Goal: Information Seeking & Learning: Learn about a topic

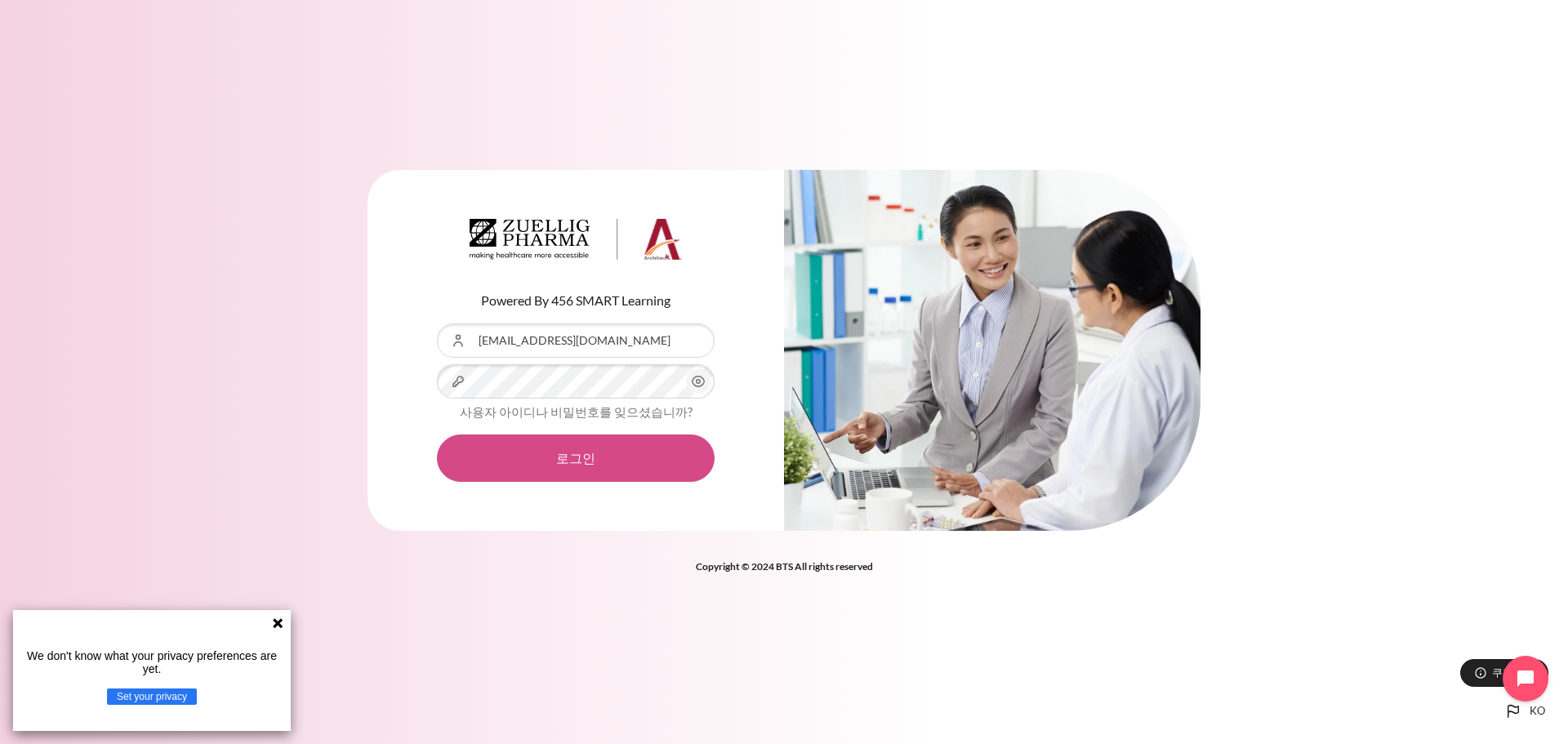
click at [593, 451] on button "로그인" at bounding box center [576, 458] width 277 height 47
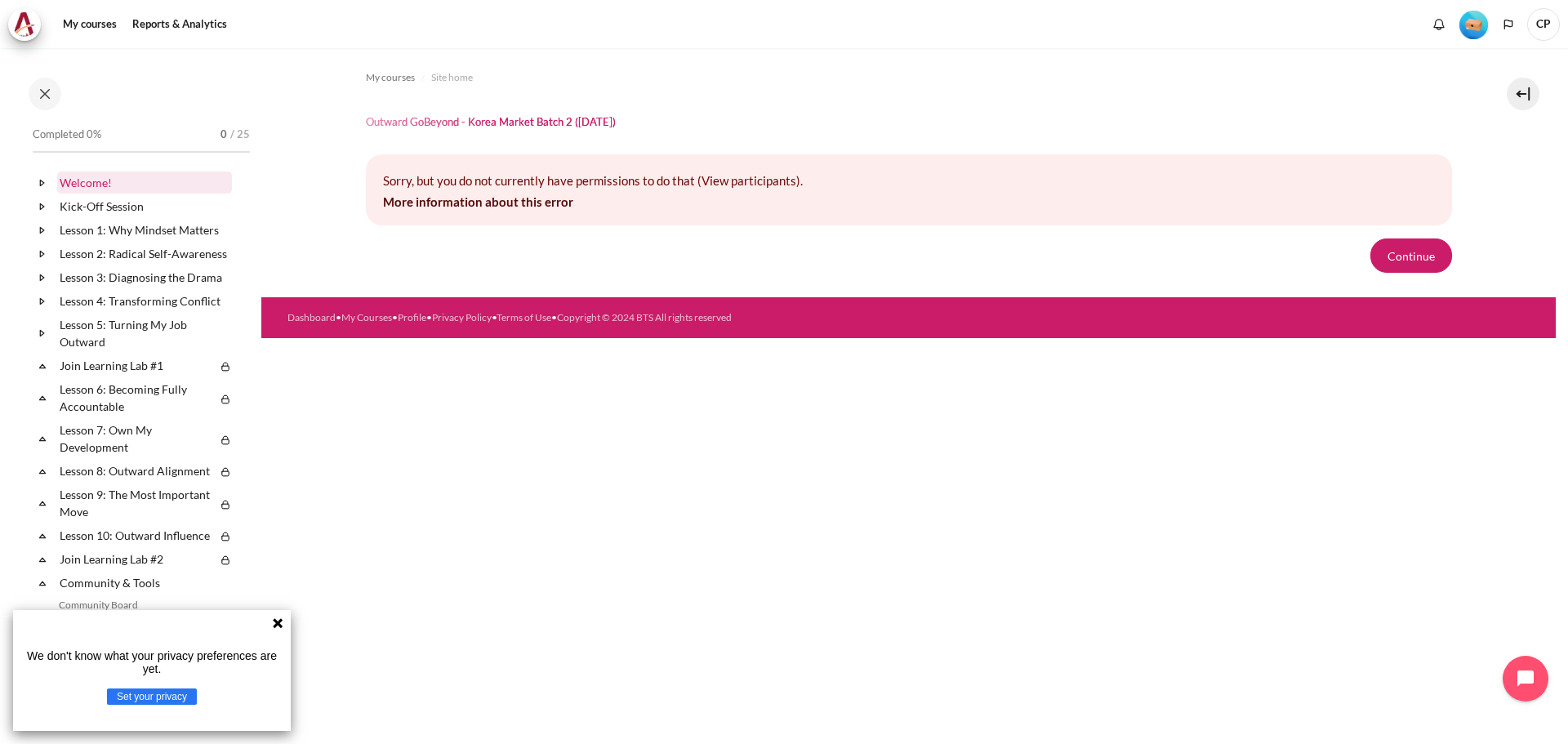
click at [91, 183] on link "Welcome!" at bounding box center [144, 182] width 175 height 22
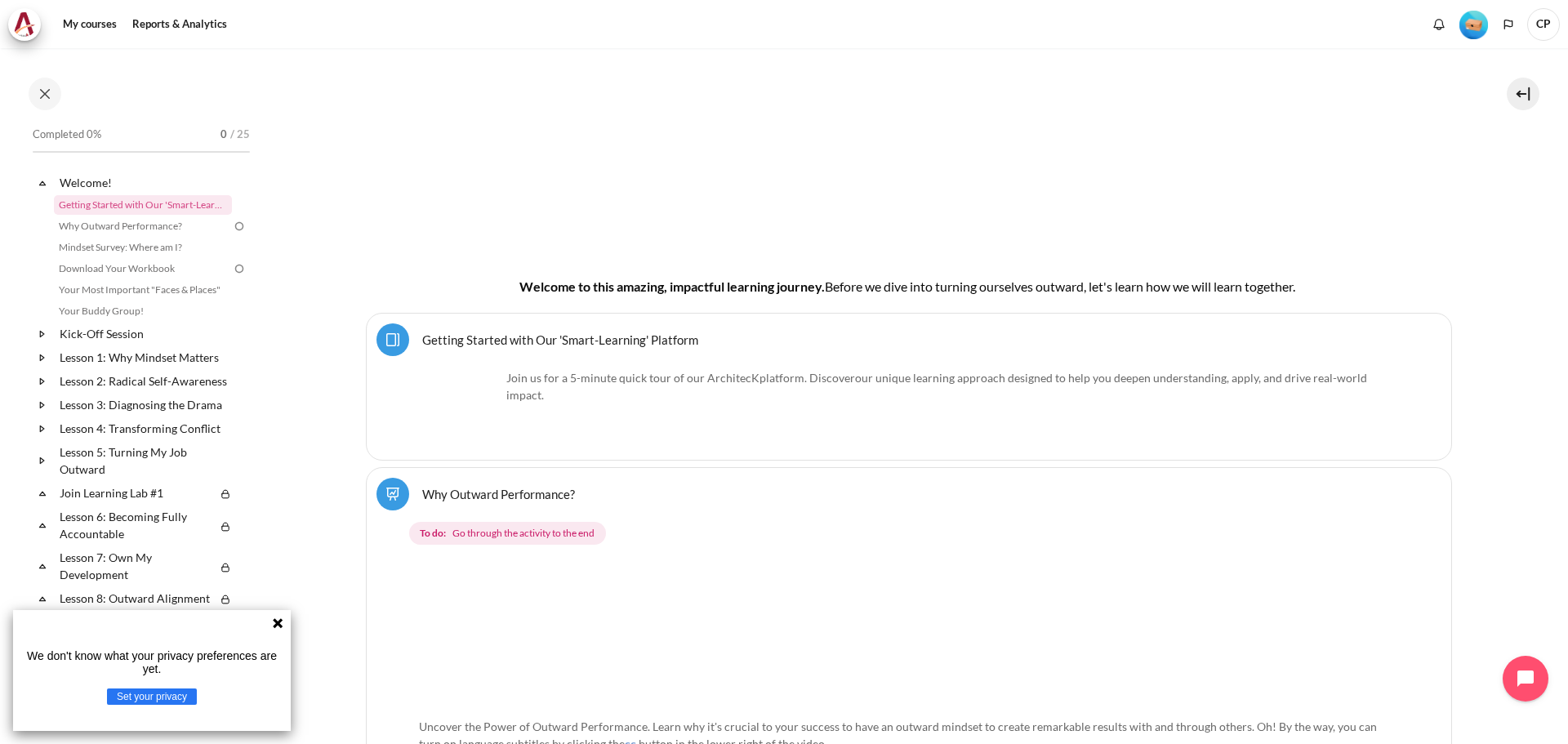
scroll to position [470, 0]
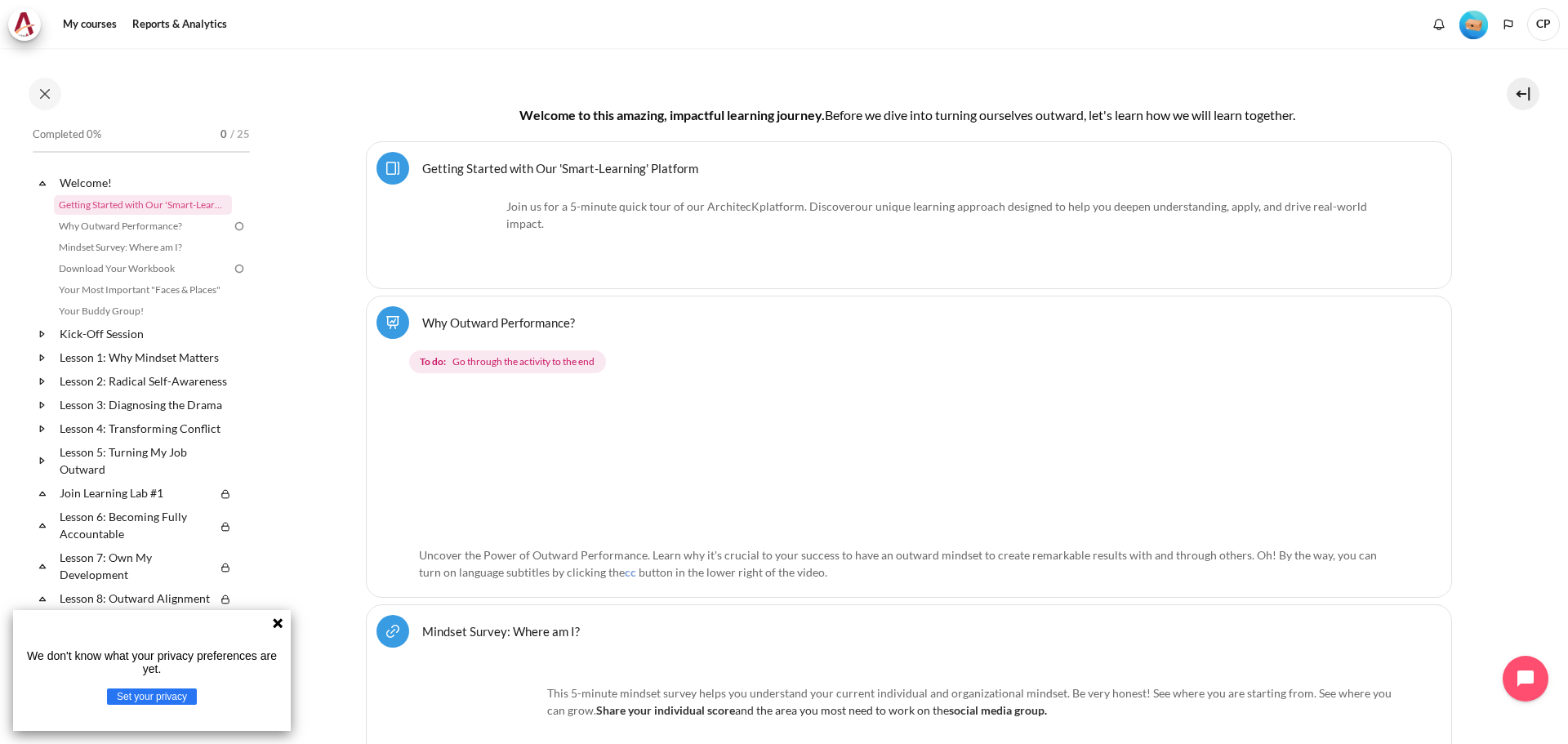
click at [553, 165] on link "Getting Started with Our 'Smart-Learning' Platform Page" at bounding box center [560, 168] width 276 height 16
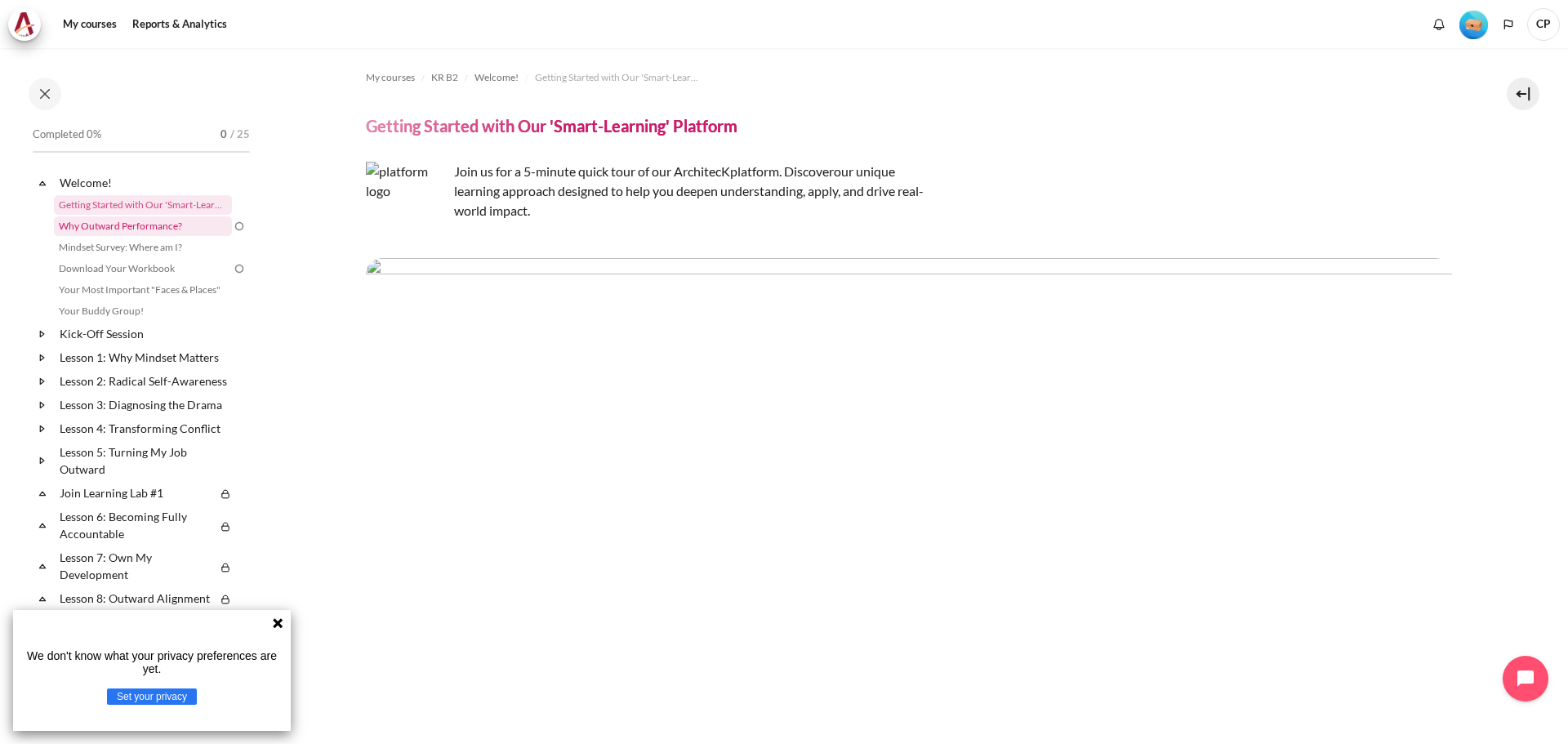
click at [119, 225] on link "Why Outward Performance?" at bounding box center [142, 226] width 178 height 19
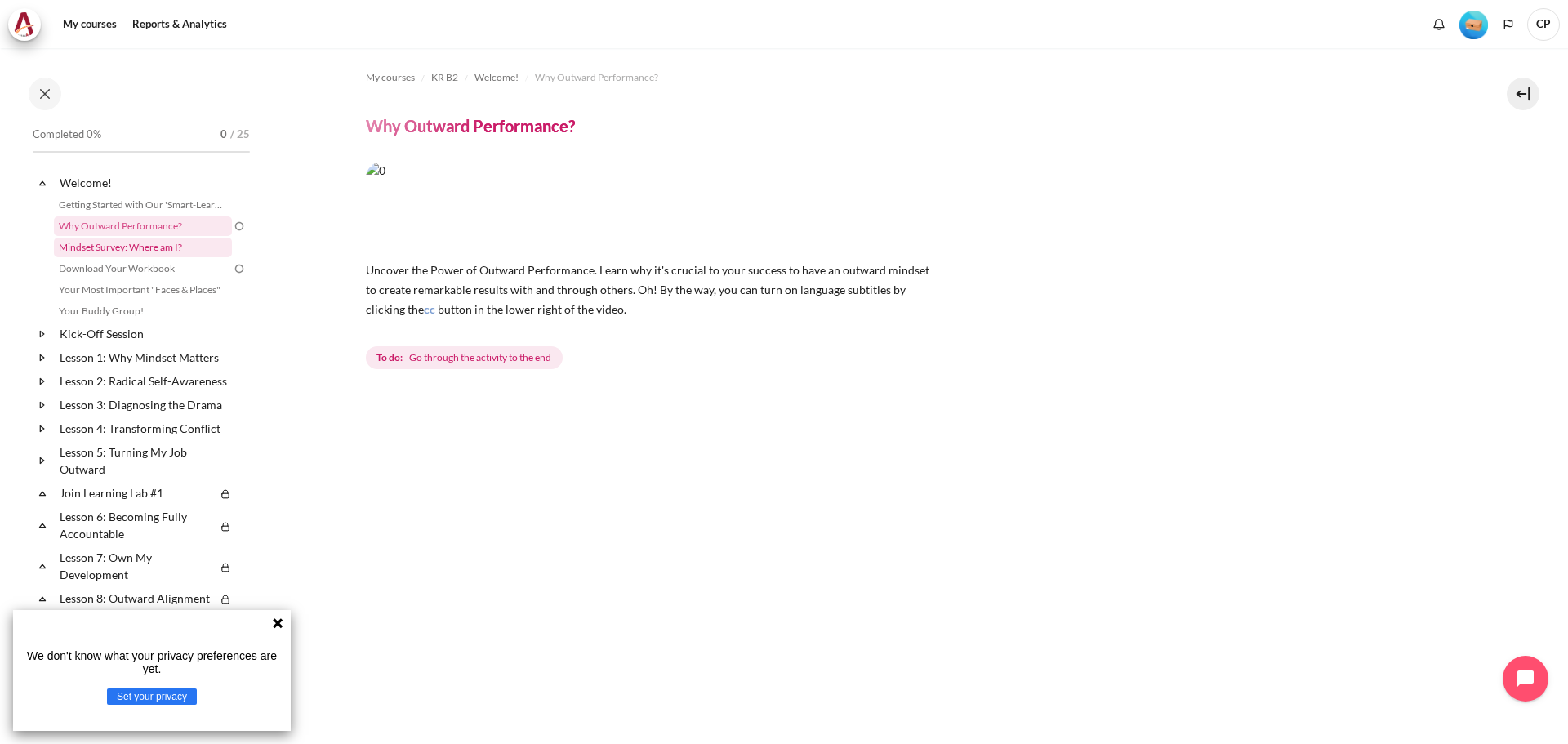
click at [121, 244] on link "Mindset Survey: Where am I?" at bounding box center [142, 247] width 178 height 19
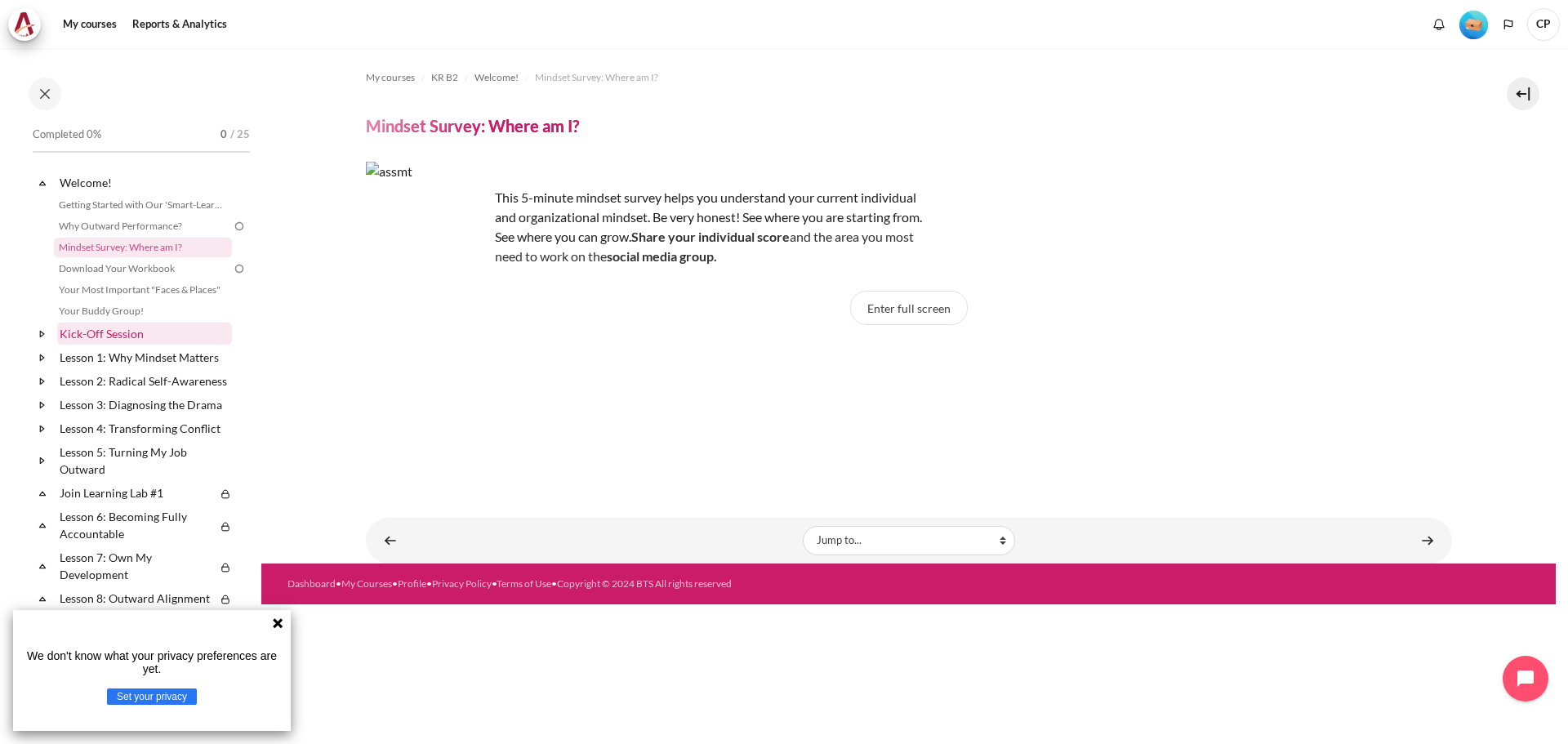
click at [111, 332] on link "Kick-Off Session" at bounding box center [144, 333] width 175 height 22
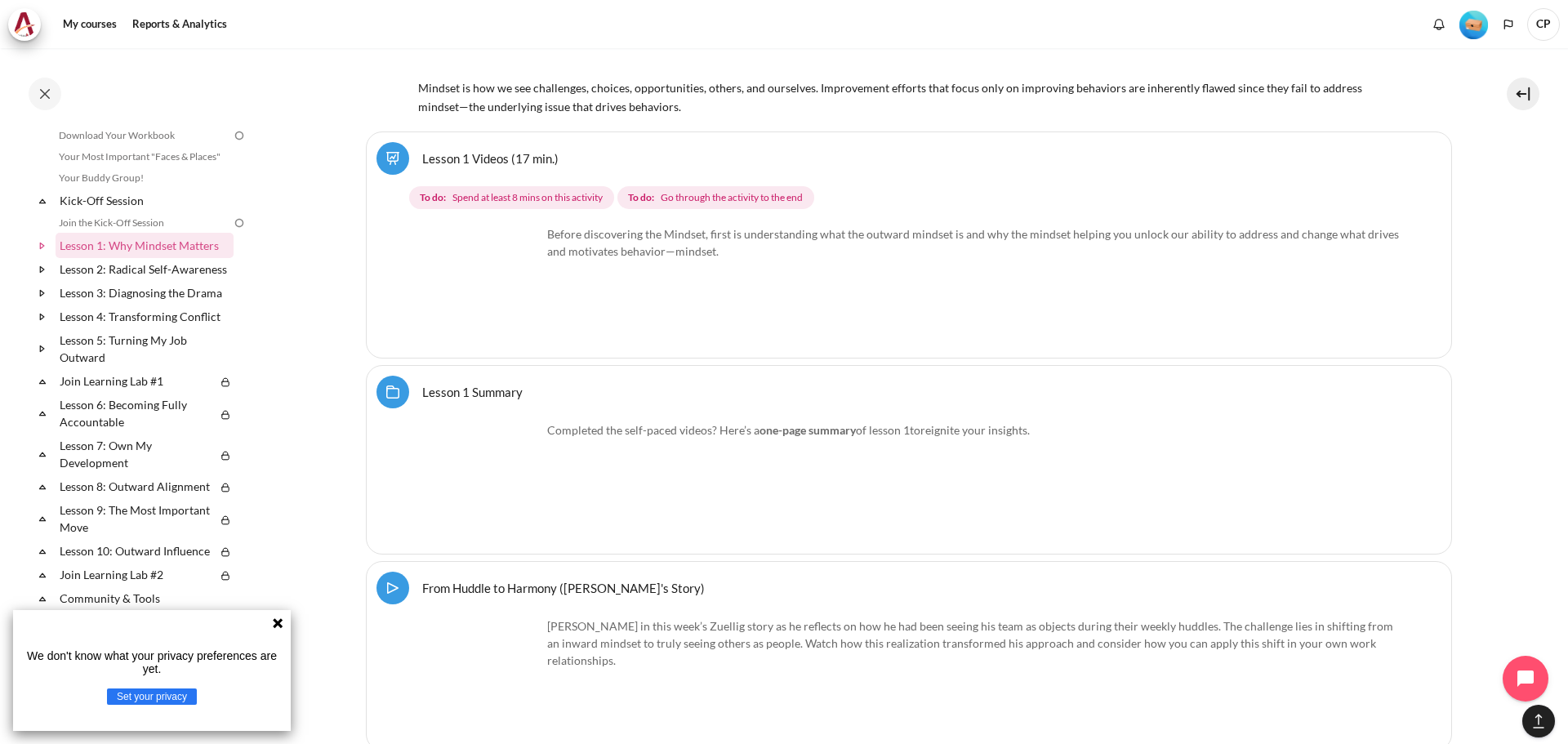
scroll to position [2552, 0]
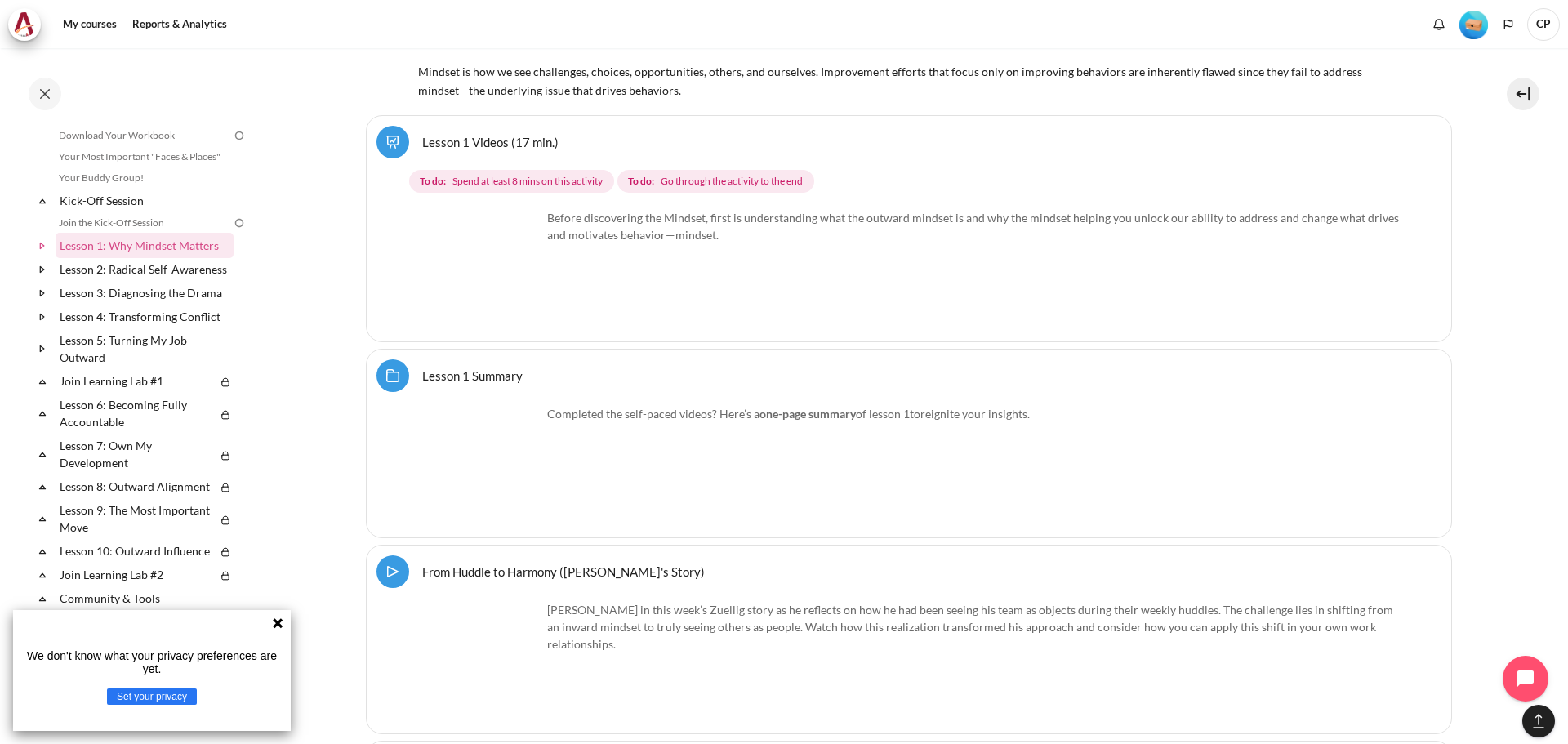
click at [474, 138] on link "Lesson 1 Videos (17 min.)" at bounding box center [490, 142] width 136 height 16
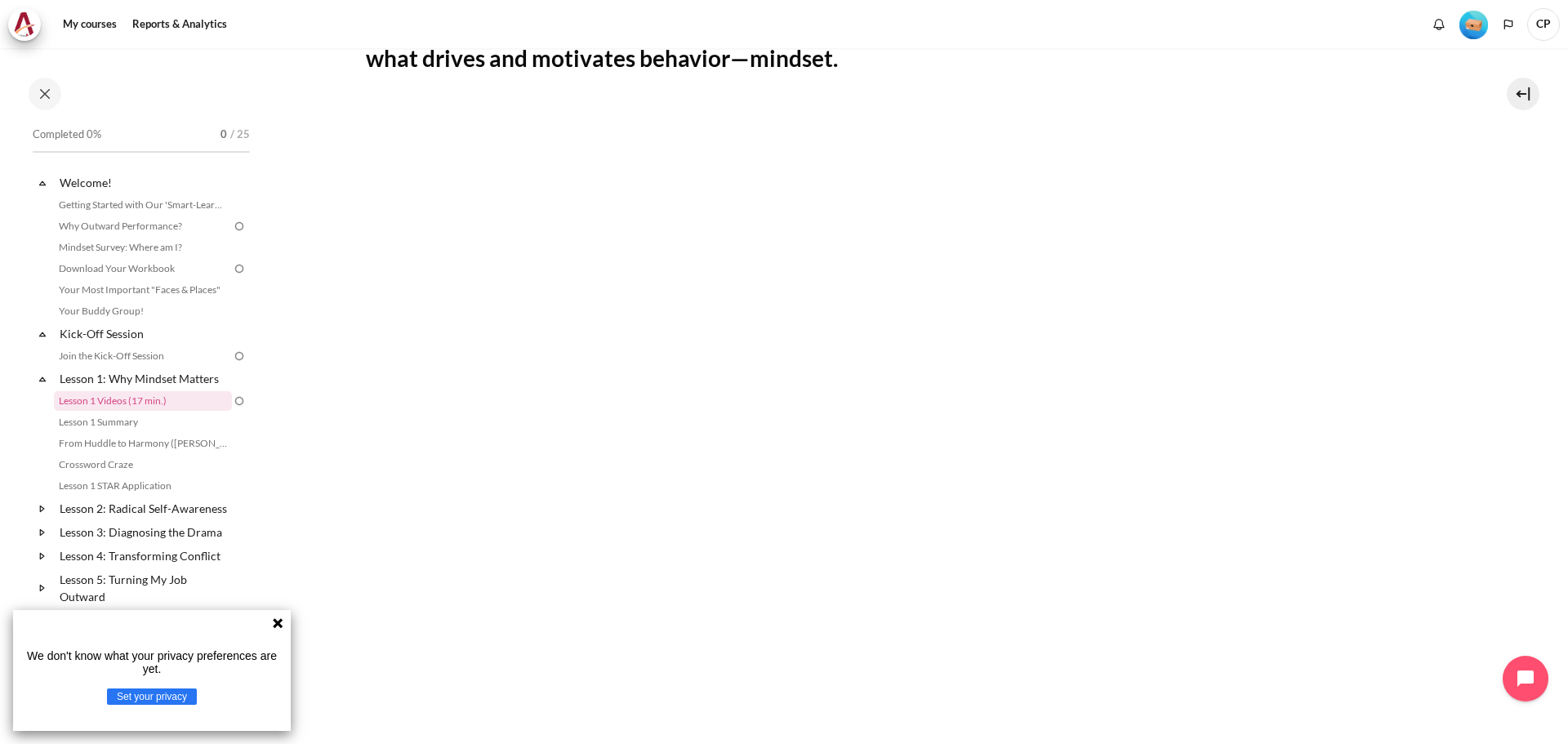
scroll to position [326, 0]
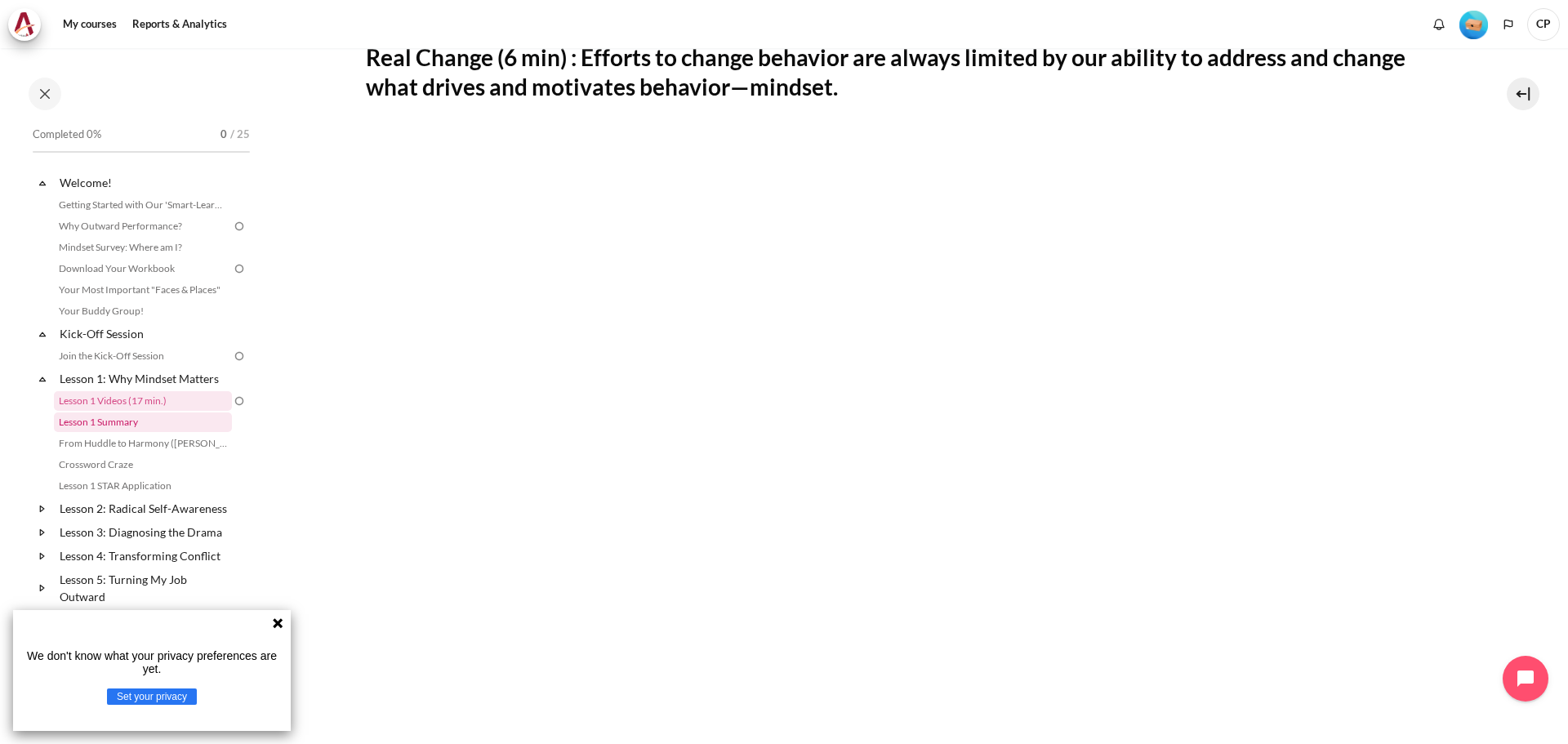
click at [113, 425] on link "Lesson 1 Summary" at bounding box center [142, 422] width 178 height 19
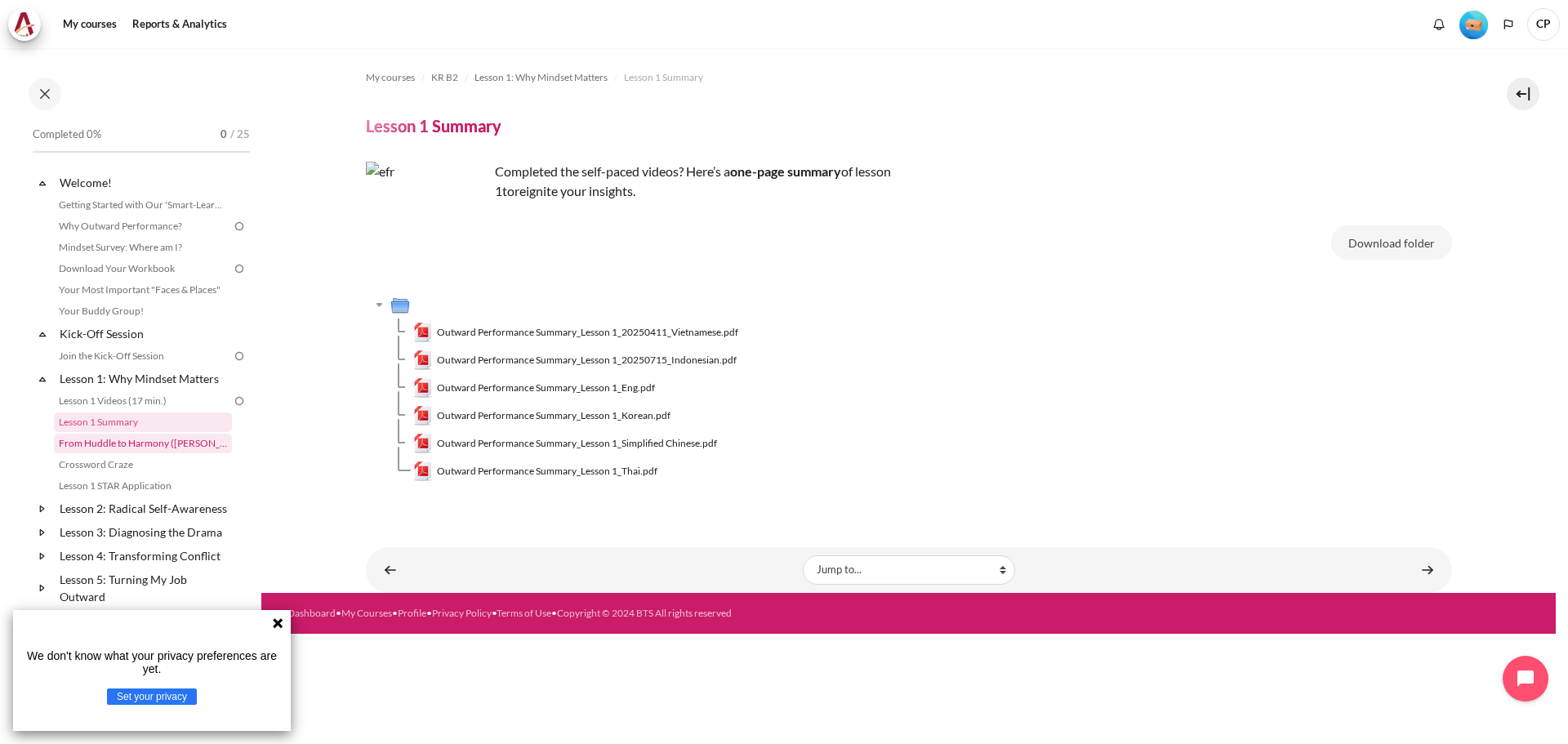
click at [113, 441] on link "From Huddle to Harmony ([PERSON_NAME]'s Story)" at bounding box center [142, 443] width 178 height 19
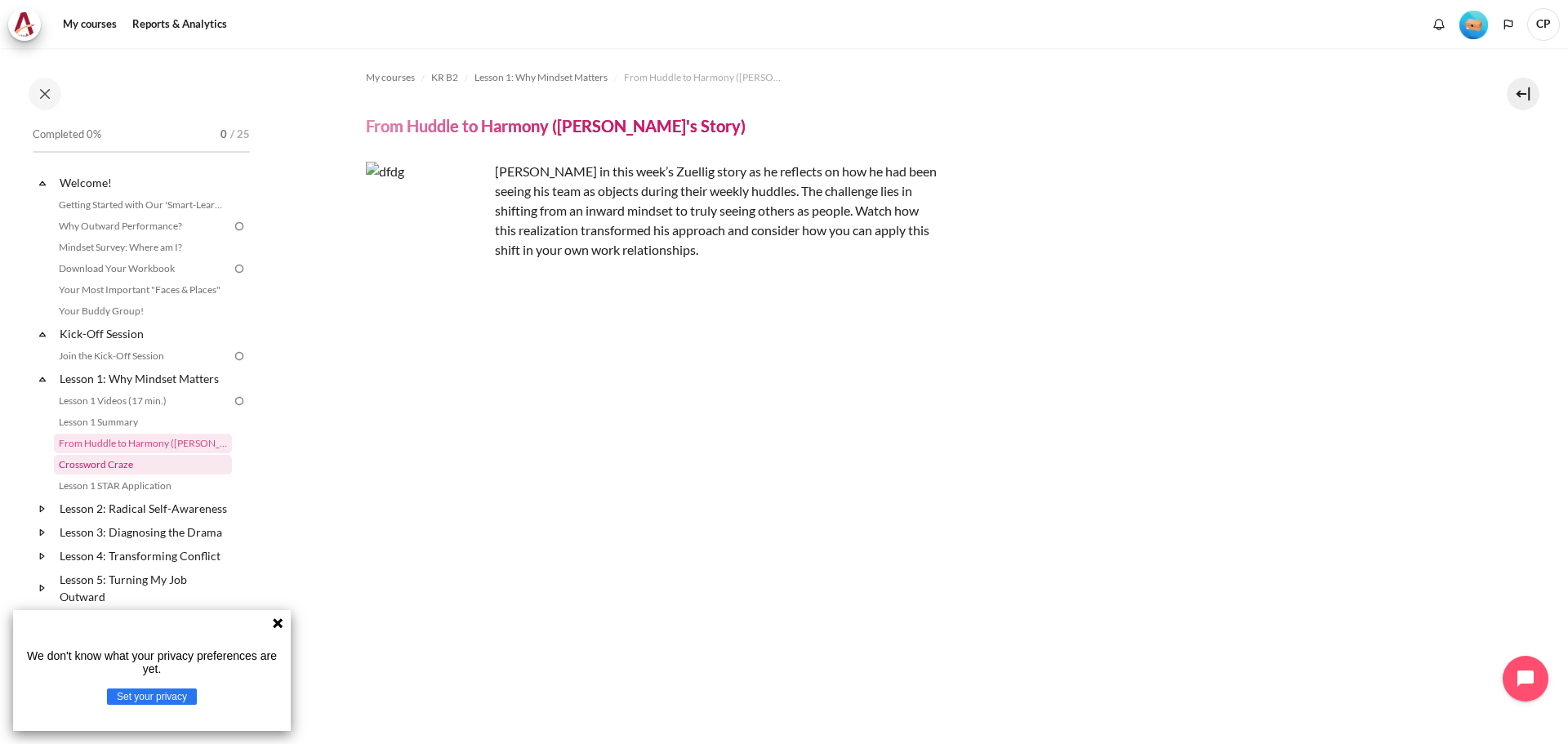
click at [106, 467] on link "Crossword Craze" at bounding box center [142, 464] width 178 height 19
